Goal: Navigation & Orientation: Find specific page/section

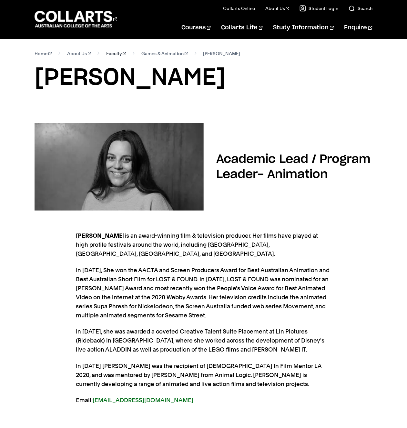
click at [109, 52] on link "Faculty" at bounding box center [116, 53] width 20 height 9
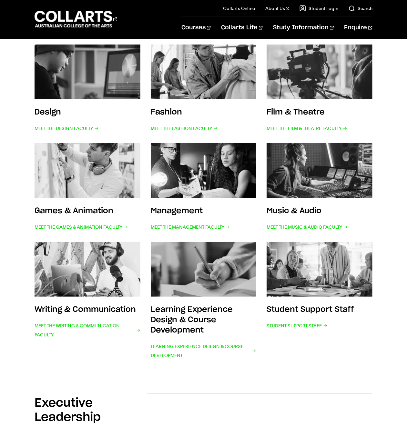
scroll to position [168, 0]
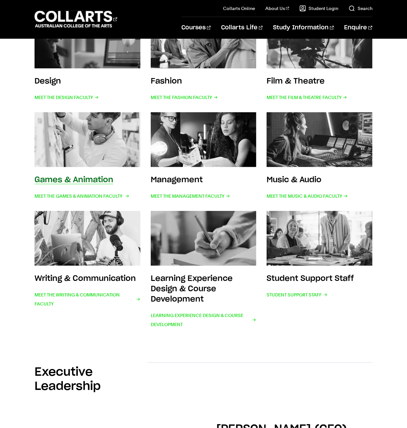
click at [76, 151] on img at bounding box center [87, 140] width 116 height 60
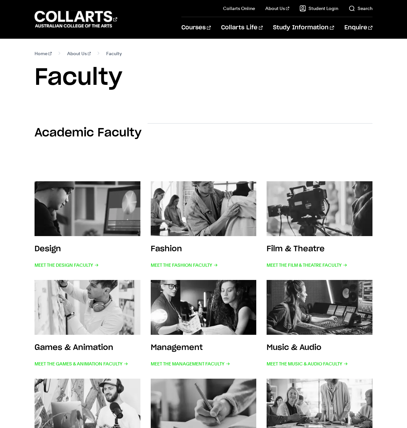
scroll to position [168, 0]
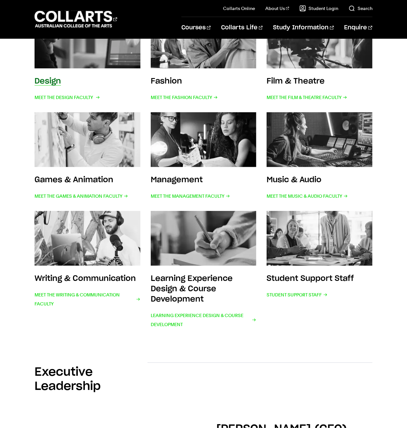
click at [63, 59] on img at bounding box center [87, 41] width 116 height 60
